Goal: Task Accomplishment & Management: Use online tool/utility

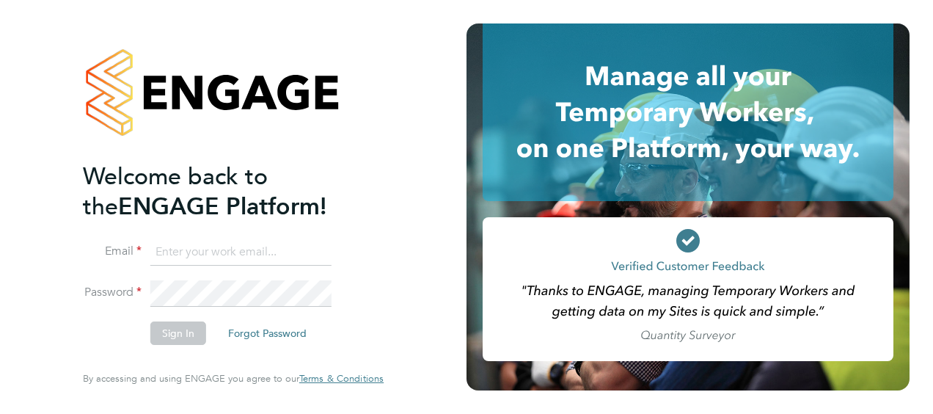
type input "Holly.Talbot@justice.gov.uk"
click at [178, 339] on button "Sign In" at bounding box center [178, 332] width 56 height 23
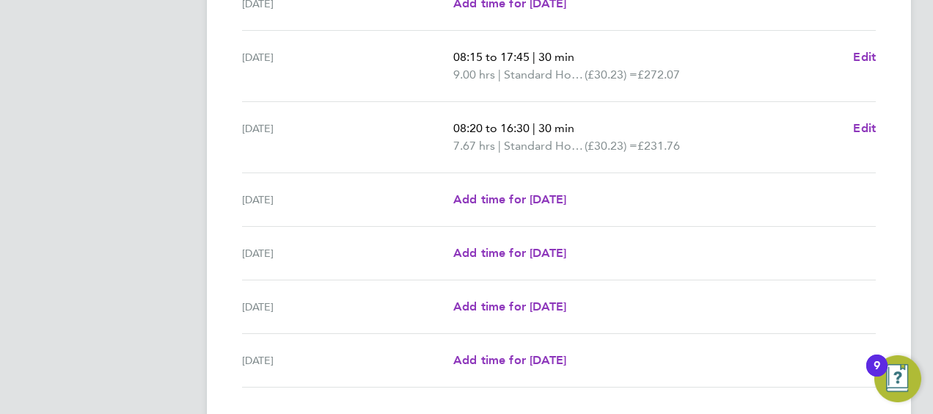
scroll to position [582, 0]
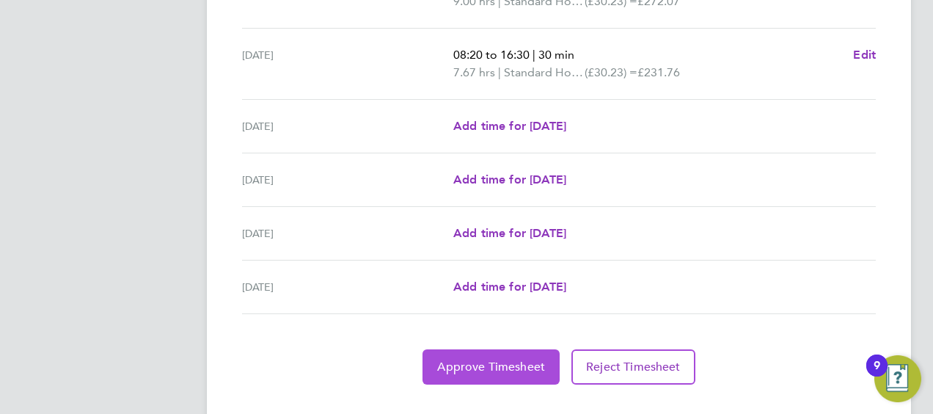
click at [487, 359] on span "Approve Timesheet" at bounding box center [491, 366] width 108 height 15
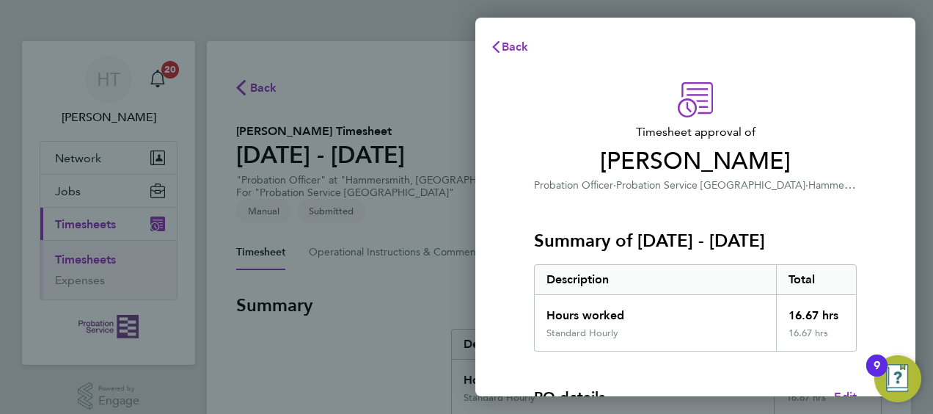
scroll to position [287, 0]
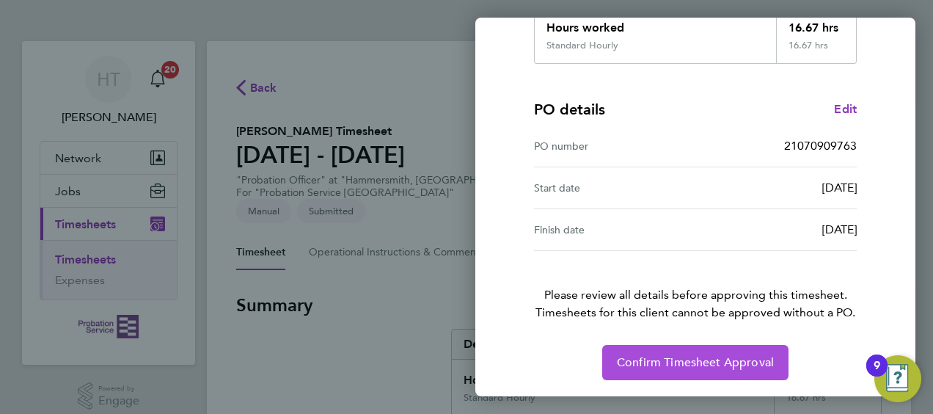
click at [658, 356] on span "Confirm Timesheet Approval" at bounding box center [695, 362] width 157 height 15
